Goal: Information Seeking & Learning: Learn about a topic

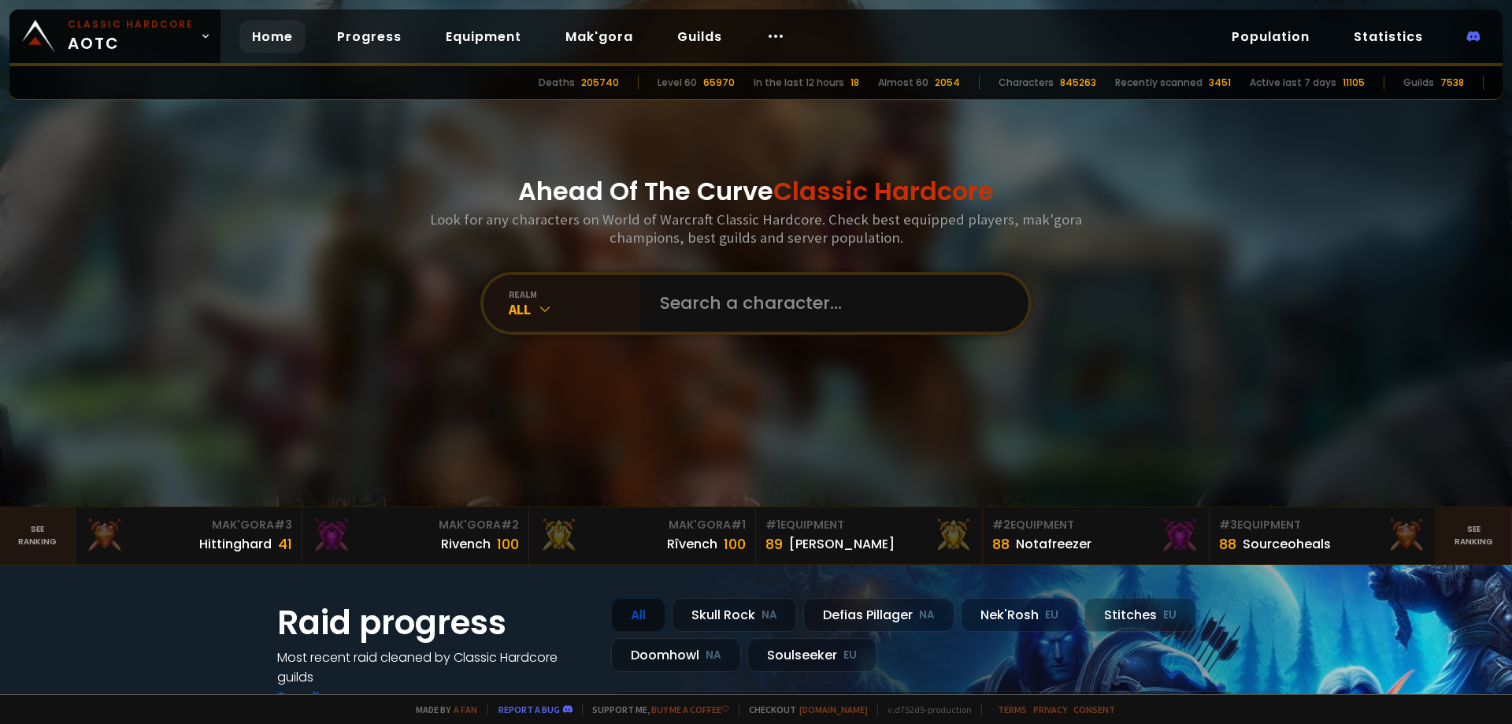
click at [1231, 235] on div at bounding box center [756, 253] width 1512 height 506
click at [1292, 39] on link "Population" at bounding box center [1270, 36] width 103 height 32
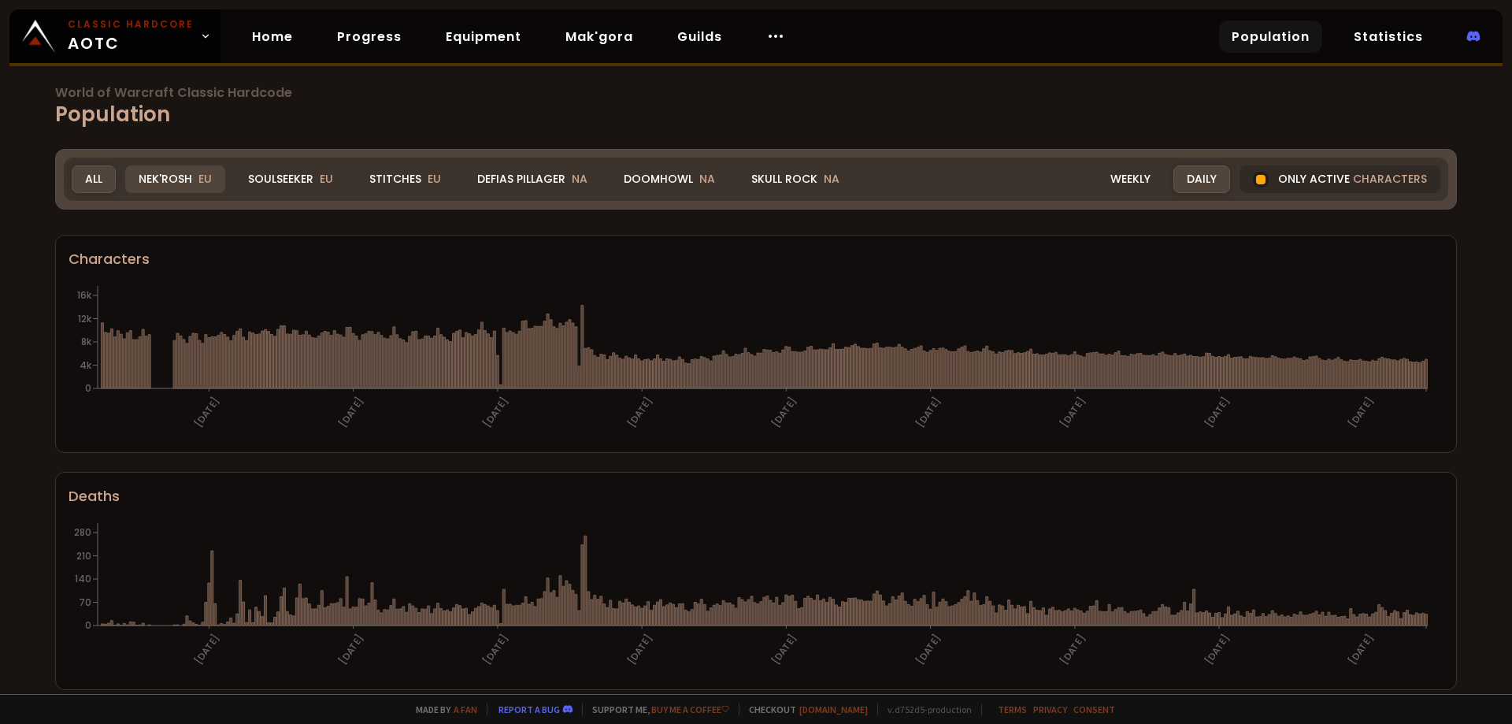
click at [202, 185] on span "EU" at bounding box center [204, 179] width 13 height 16
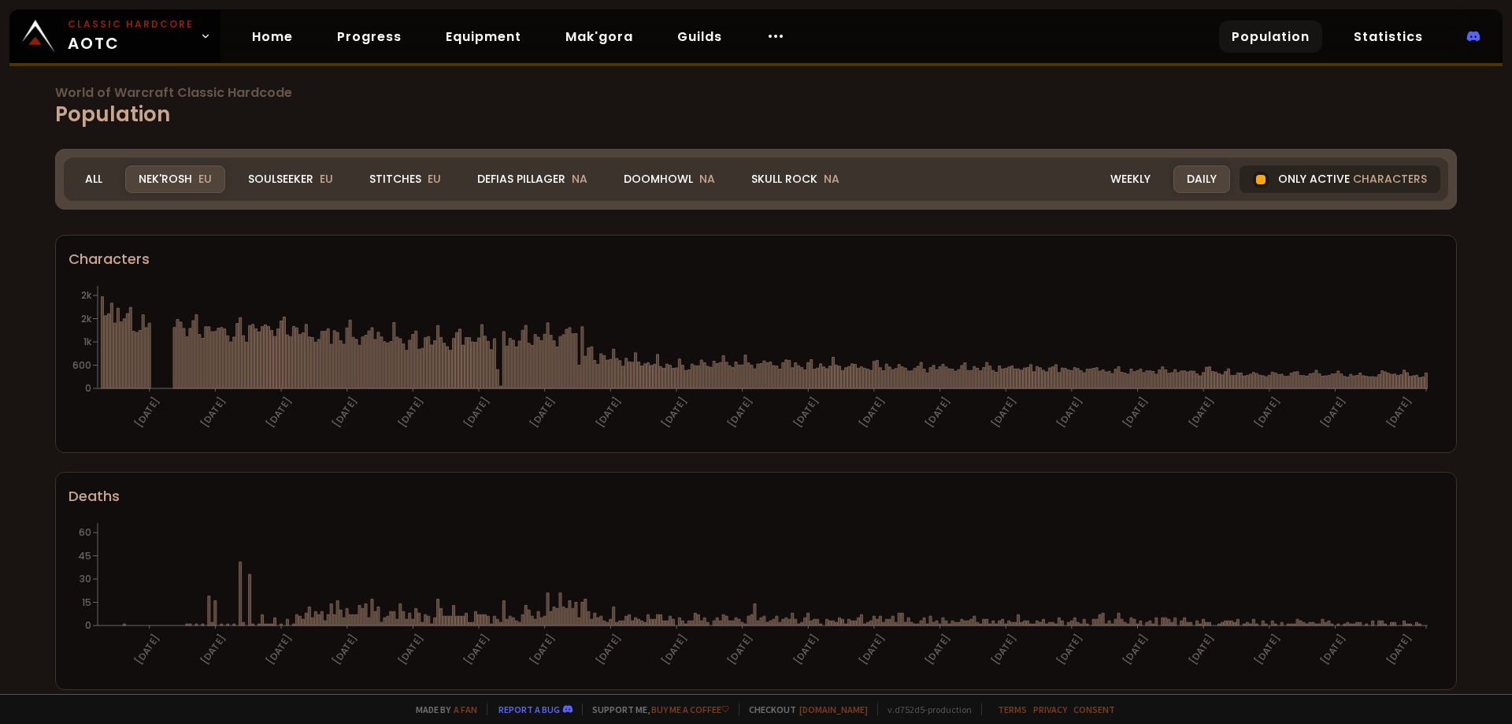
click at [1256, 182] on div at bounding box center [1260, 179] width 9 height 9
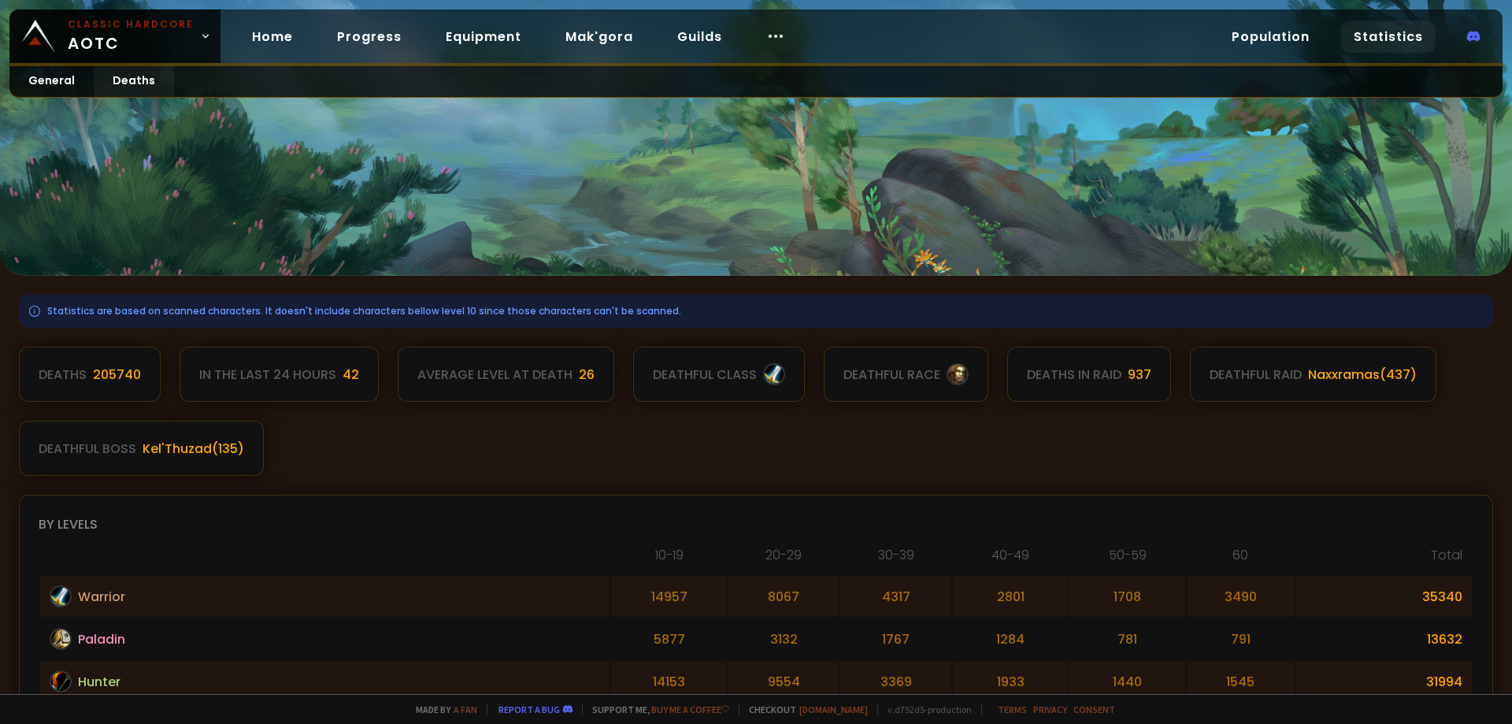
scroll to position [394, 0]
